Goal: Information Seeking & Learning: Learn about a topic

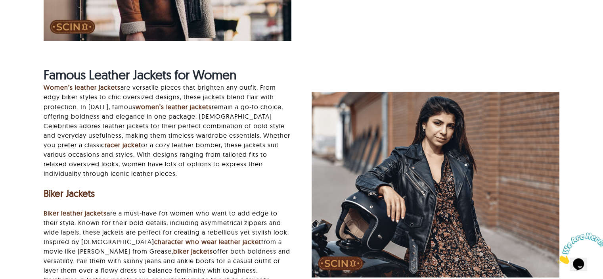
scroll to position [1400, 0]
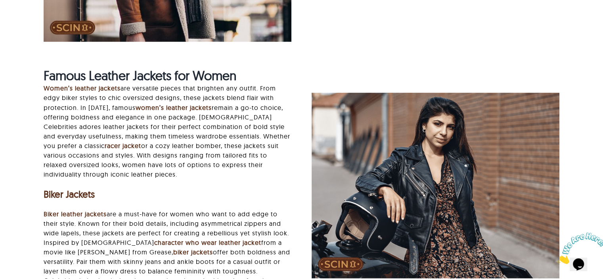
click at [81, 76] on strong "Famous Leather Jackets for Women" at bounding box center [140, 75] width 193 height 16
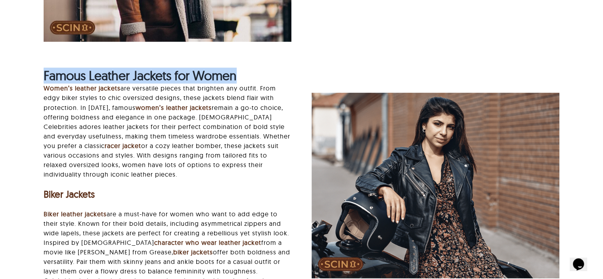
click at [81, 76] on strong "Famous Leather Jackets for Women" at bounding box center [140, 75] width 193 height 16
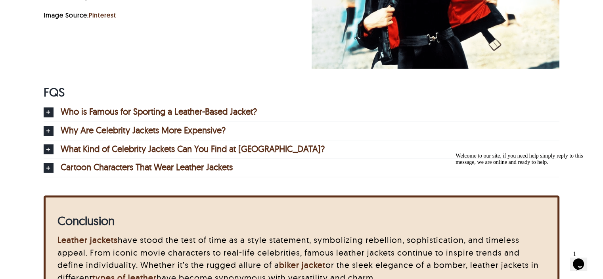
scroll to position [4493, 0]
